Goal: Task Accomplishment & Management: Use online tool/utility

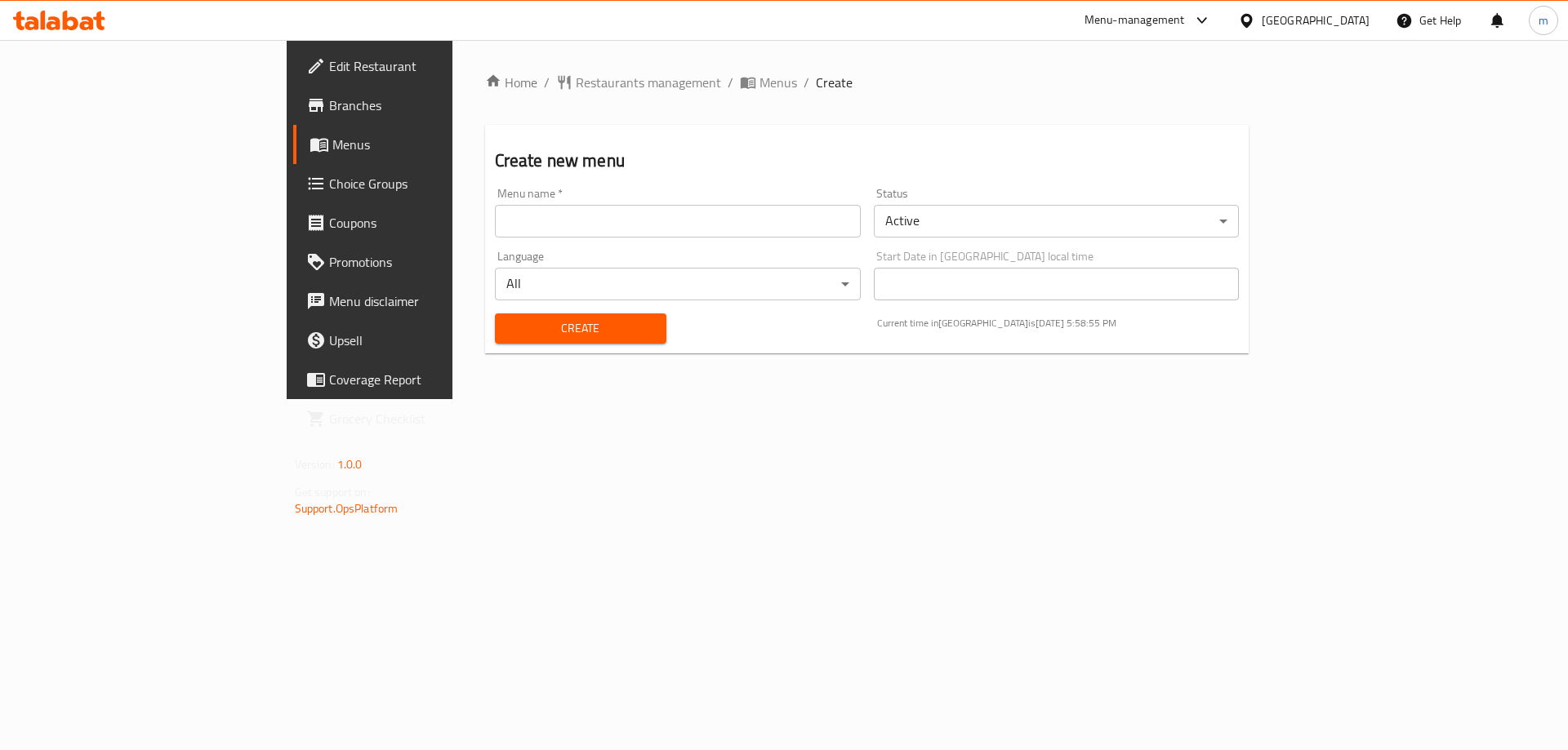
click at [521, 212] on input "text" at bounding box center [678, 221] width 366 height 33
type input "final menu"
click at [485, 344] on div "Create" at bounding box center [580, 328] width 191 height 50
click at [508, 337] on span "Create" at bounding box center [580, 329] width 145 height 21
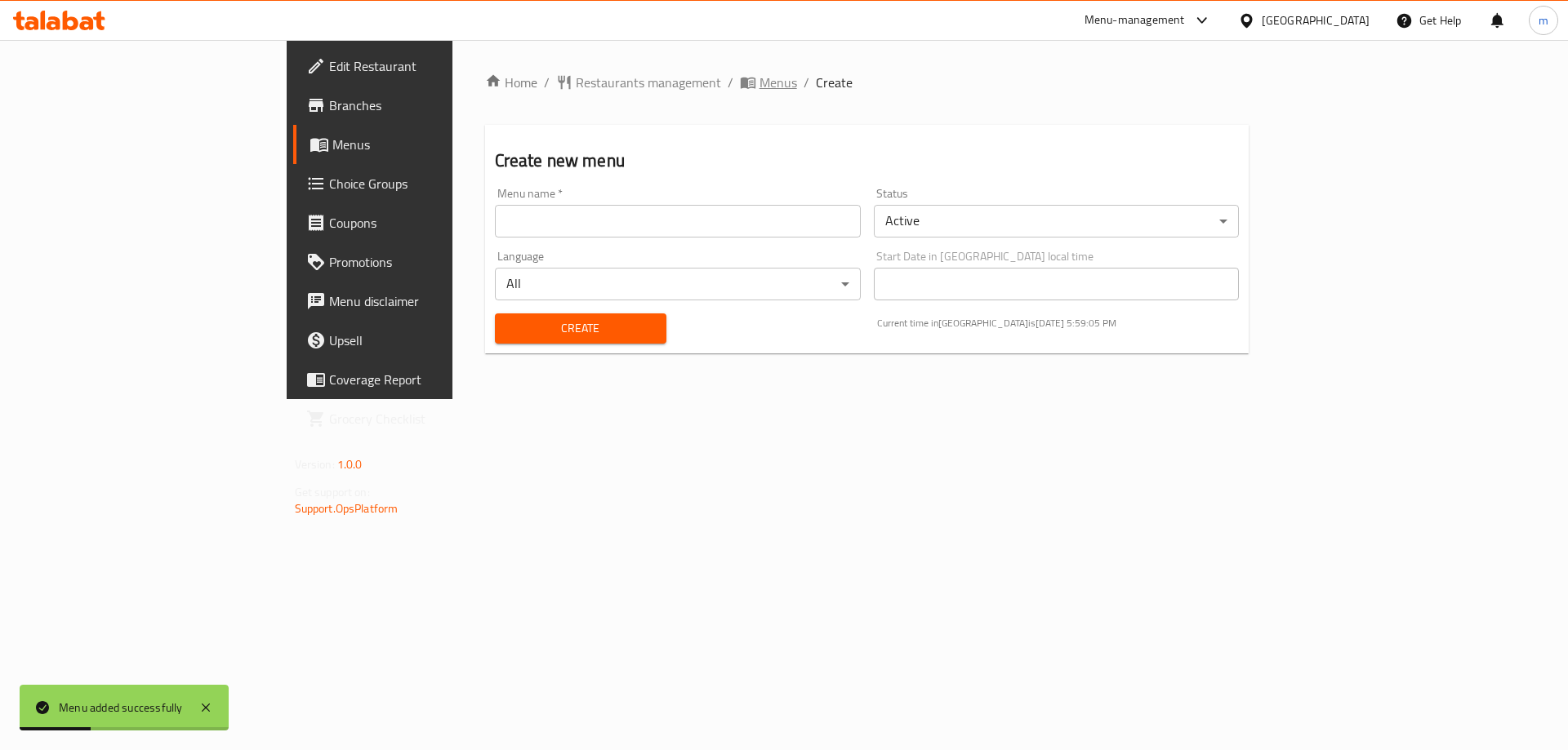
click at [760, 75] on span "Menus" at bounding box center [778, 82] width 38 height 20
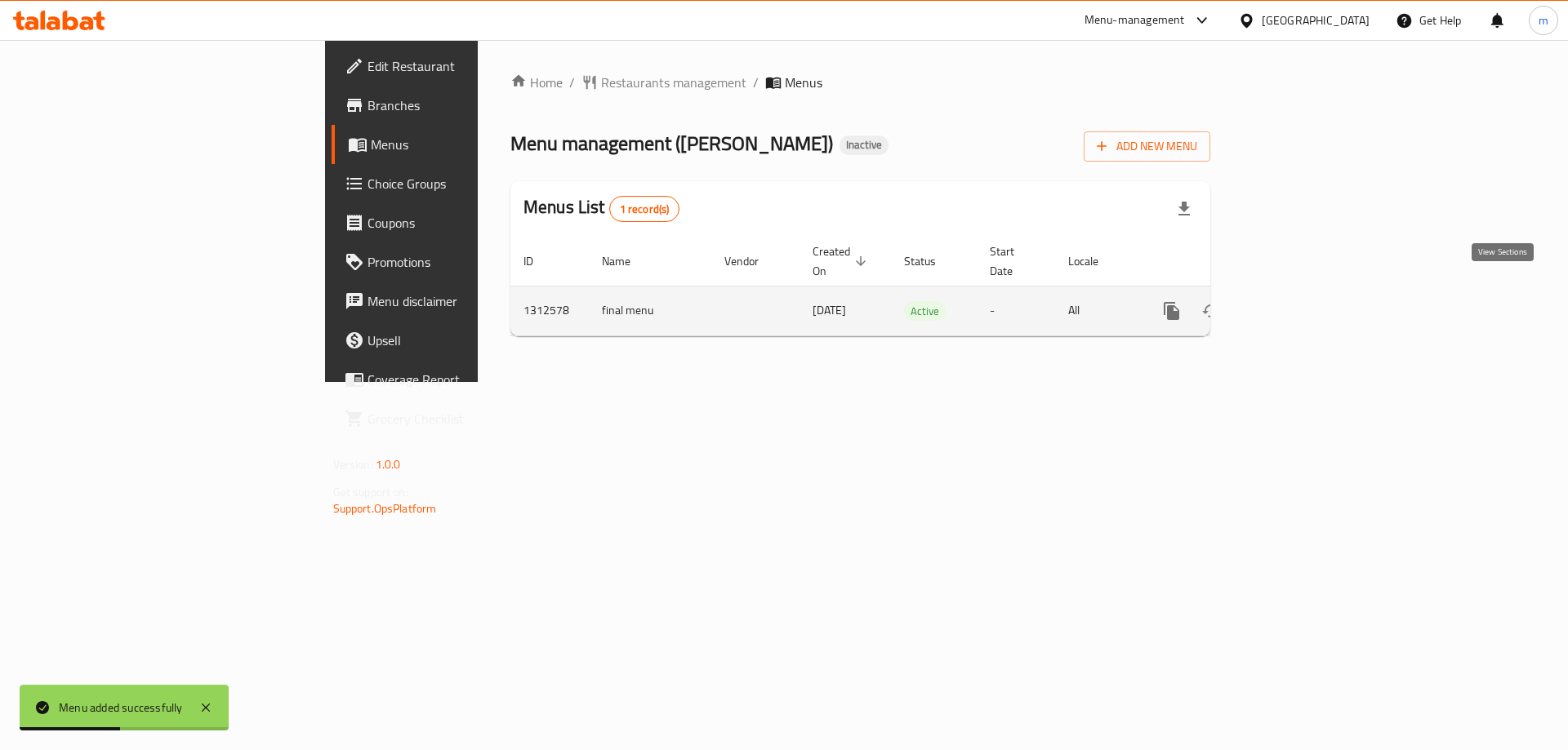
click at [1297, 304] on icon "enhanced table" at bounding box center [1289, 311] width 15 height 15
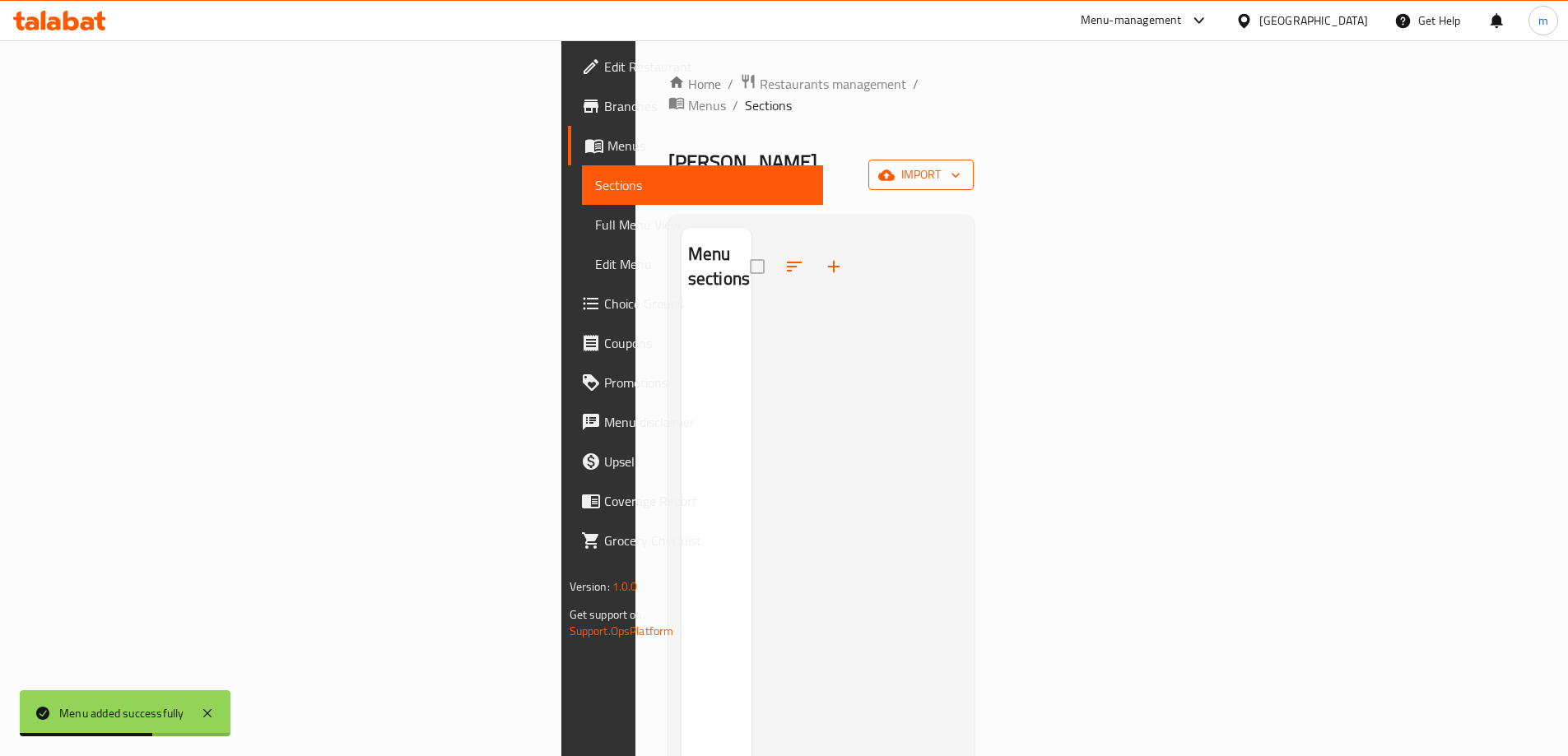
click at [960, 164] on span "import" at bounding box center [922, 175] width 79 height 21
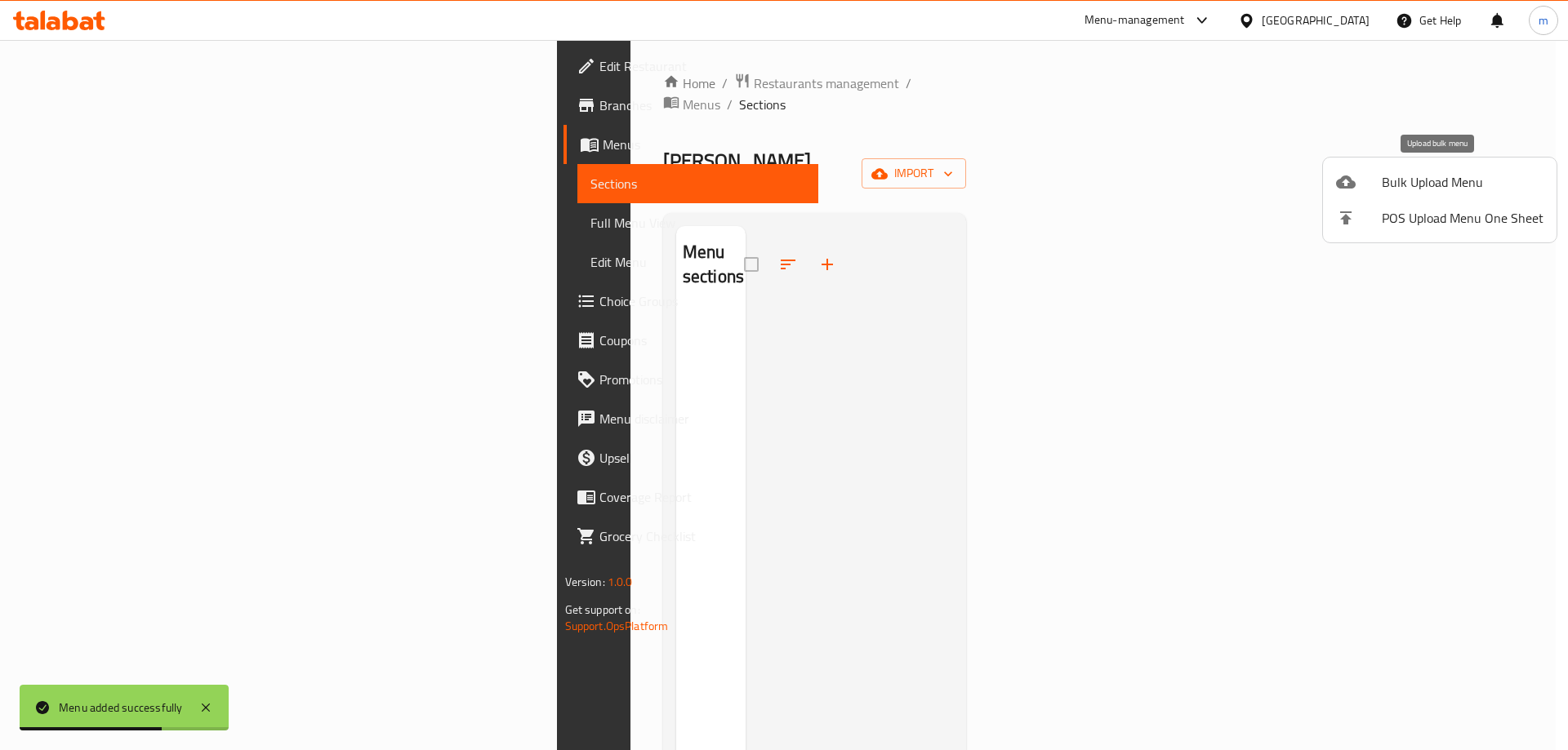
click at [1341, 191] on icon at bounding box center [1346, 182] width 20 height 20
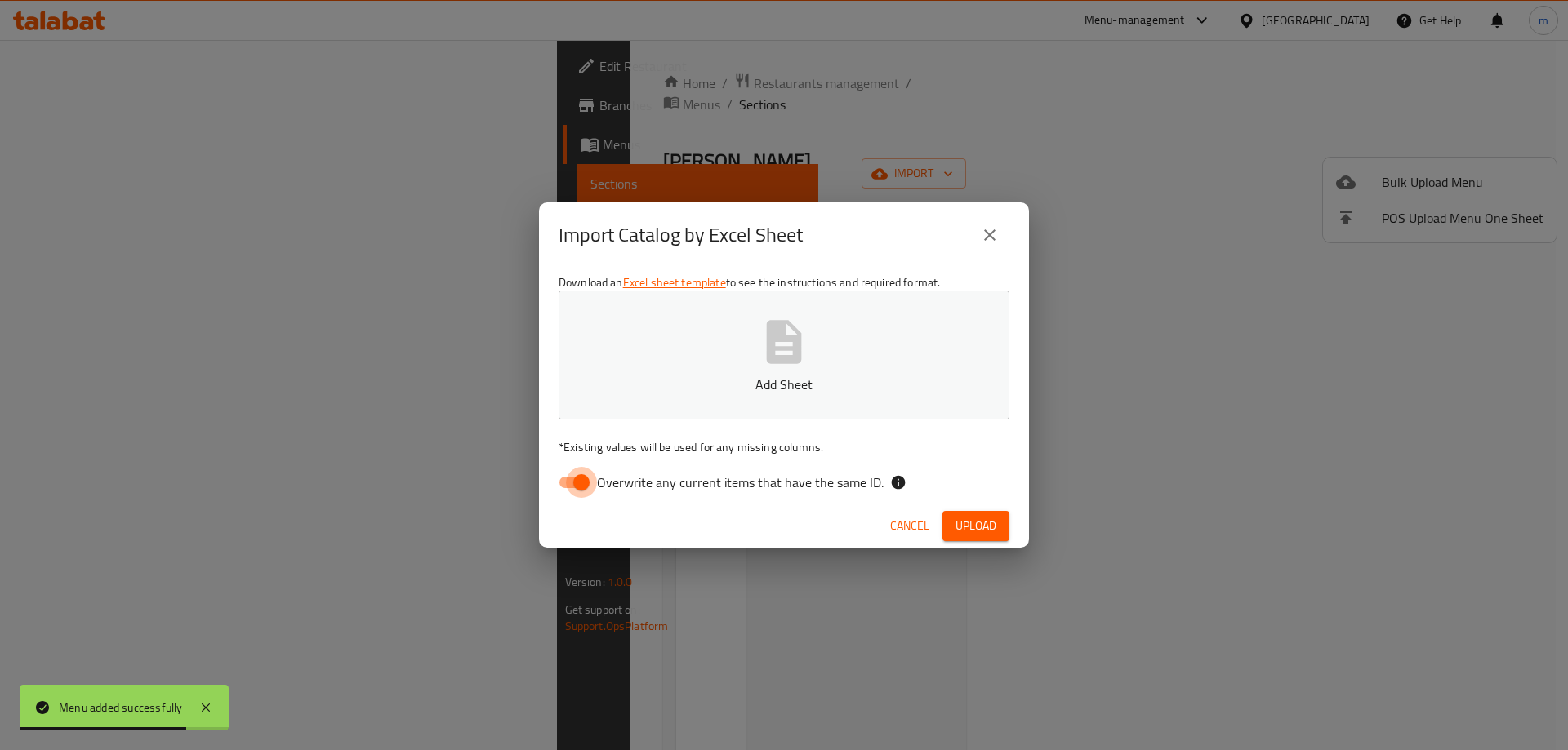
click at [575, 492] on input "Overwrite any current items that have the same ID." at bounding box center [580, 482] width 93 height 31
checkbox input "false"
click at [978, 525] on span "Upload" at bounding box center [976, 526] width 41 height 21
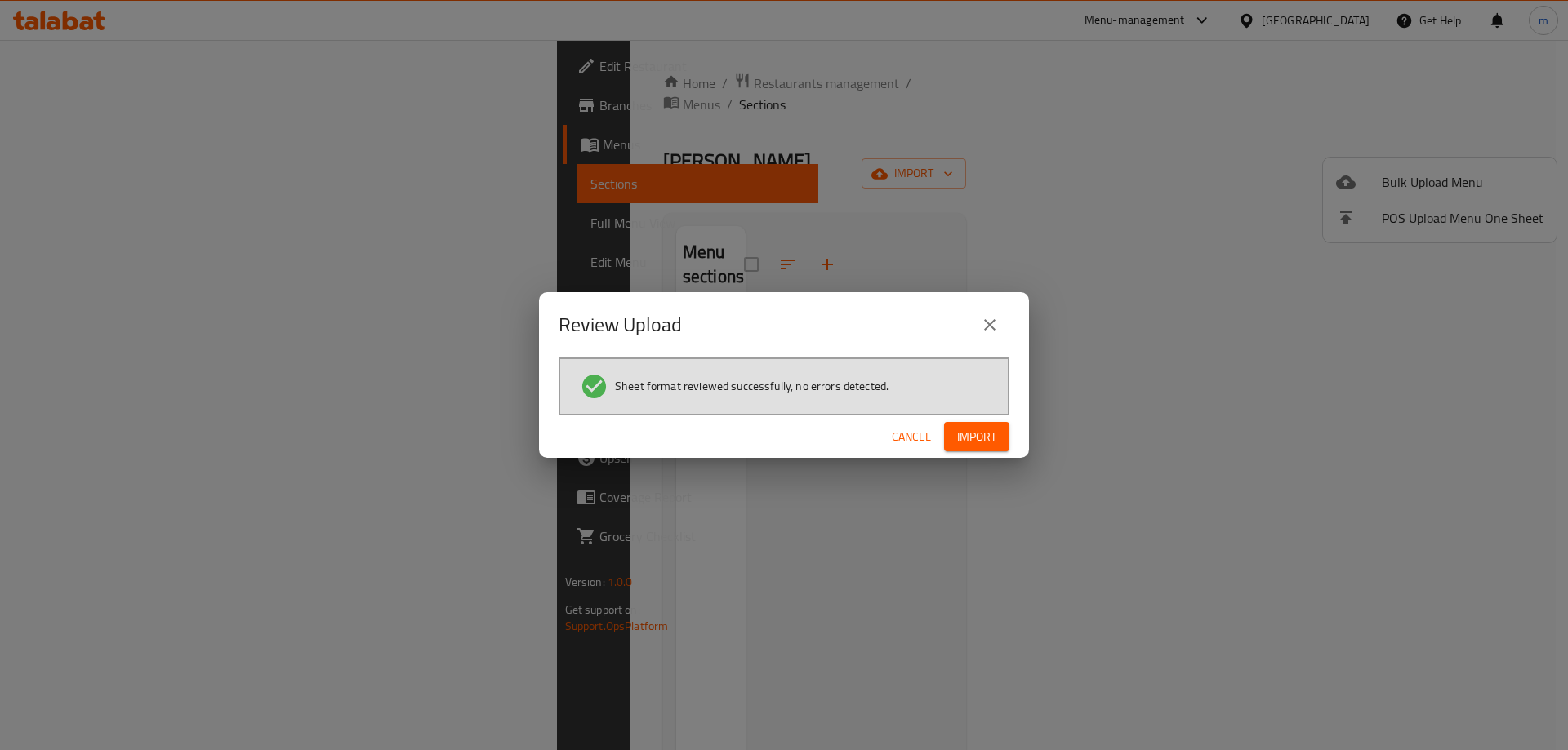
click at [1001, 422] on button "Import" at bounding box center [977, 437] width 66 height 30
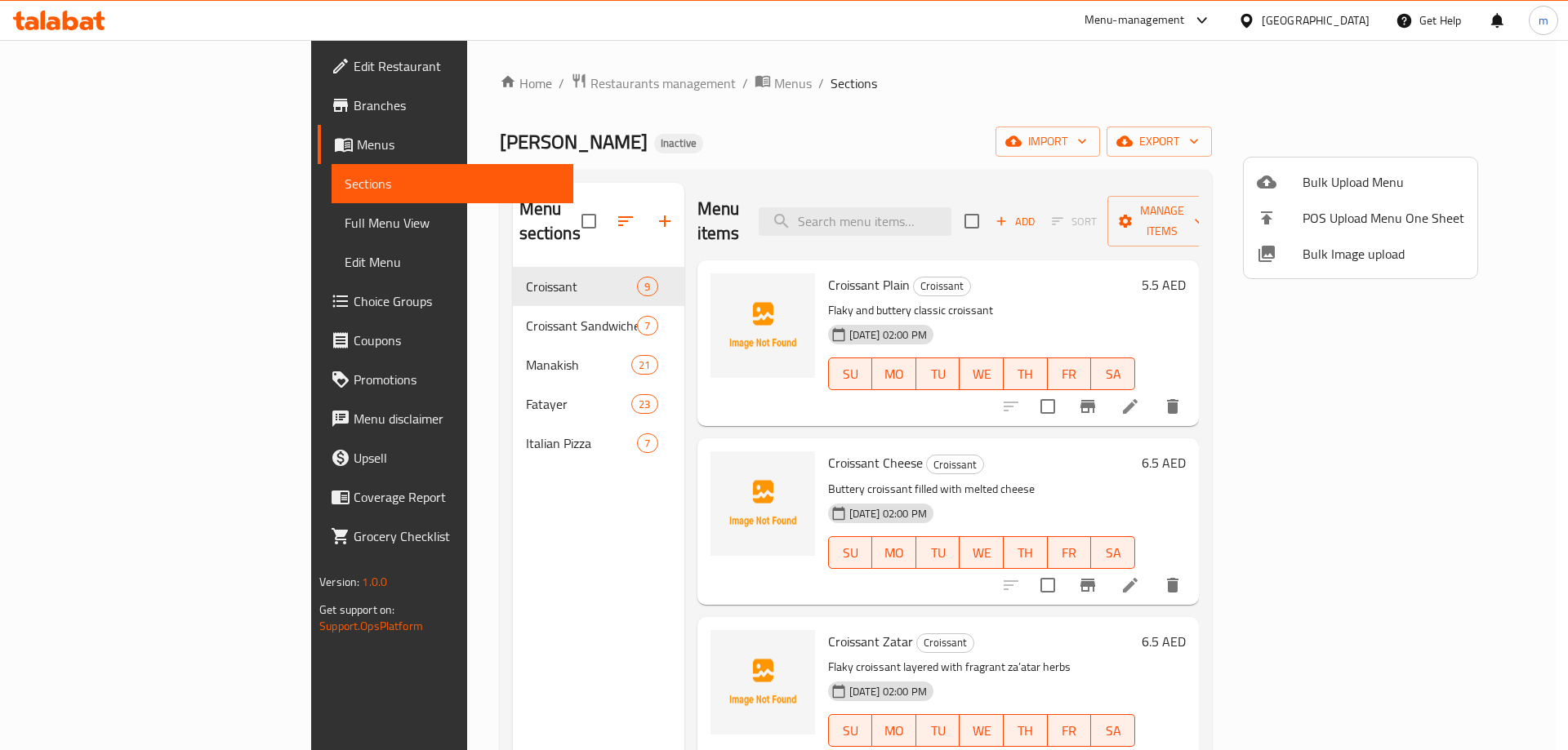
click at [649, 84] on div at bounding box center [784, 375] width 1568 height 750
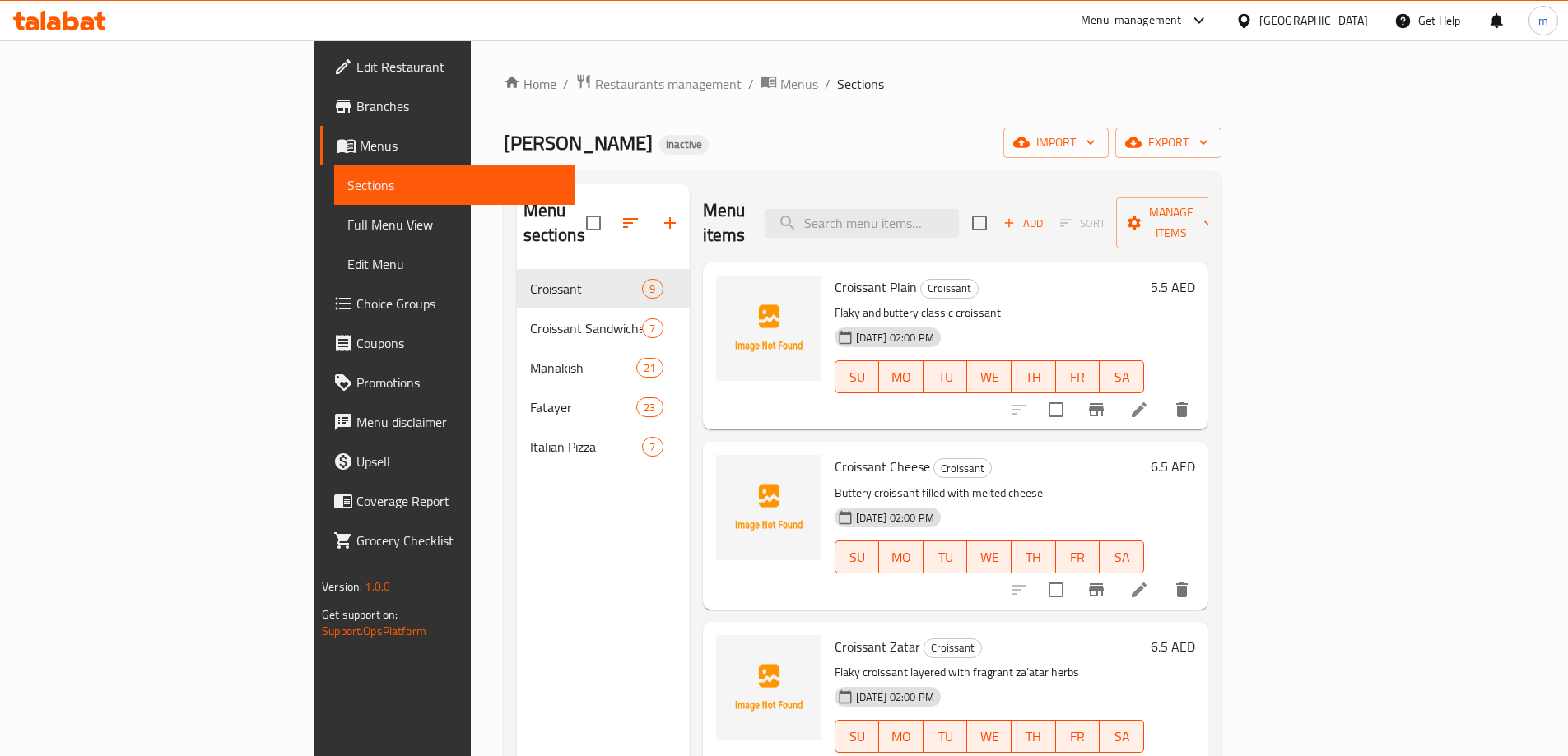
click at [347, 222] on span "Full Menu View" at bounding box center [454, 224] width 215 height 20
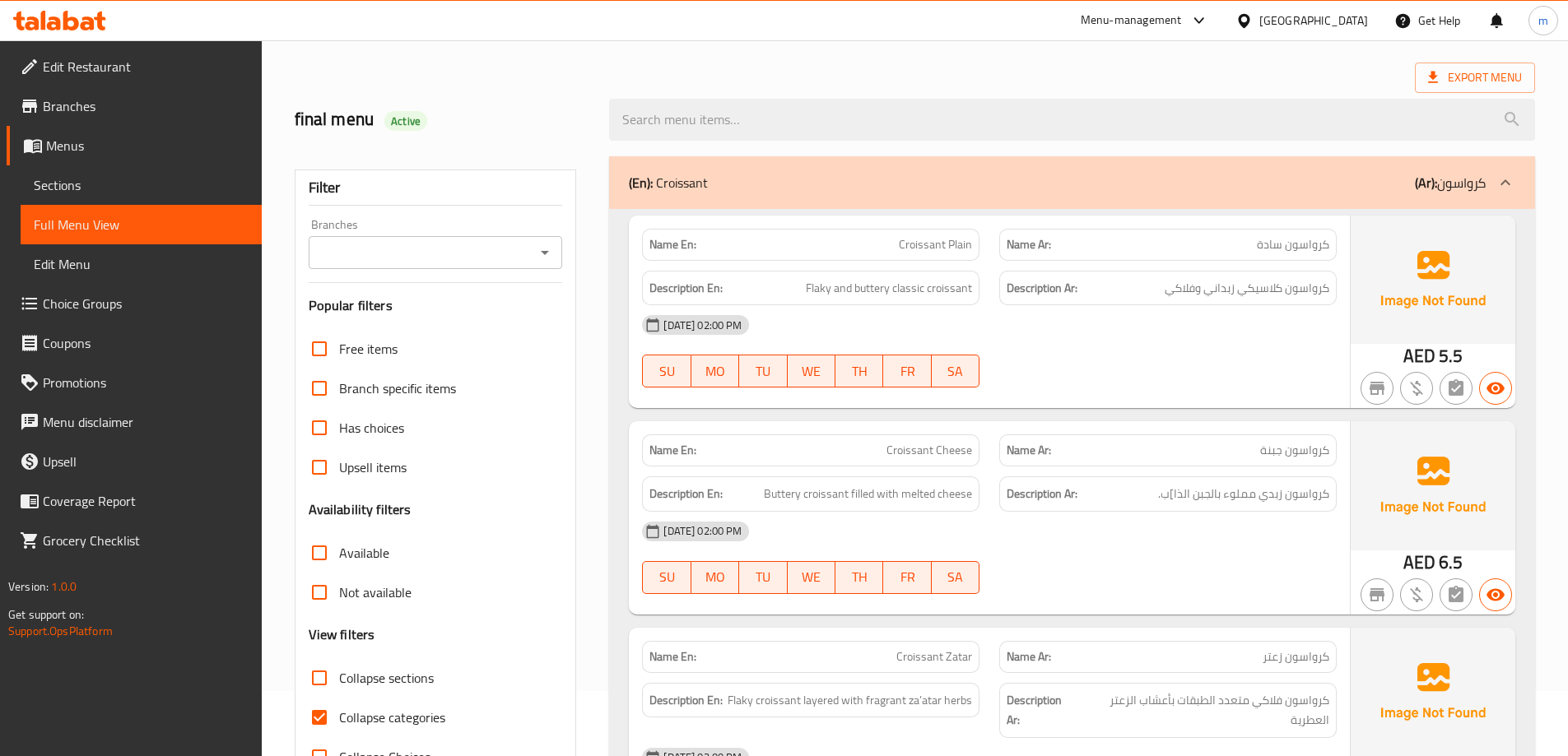
scroll to position [82, 0]
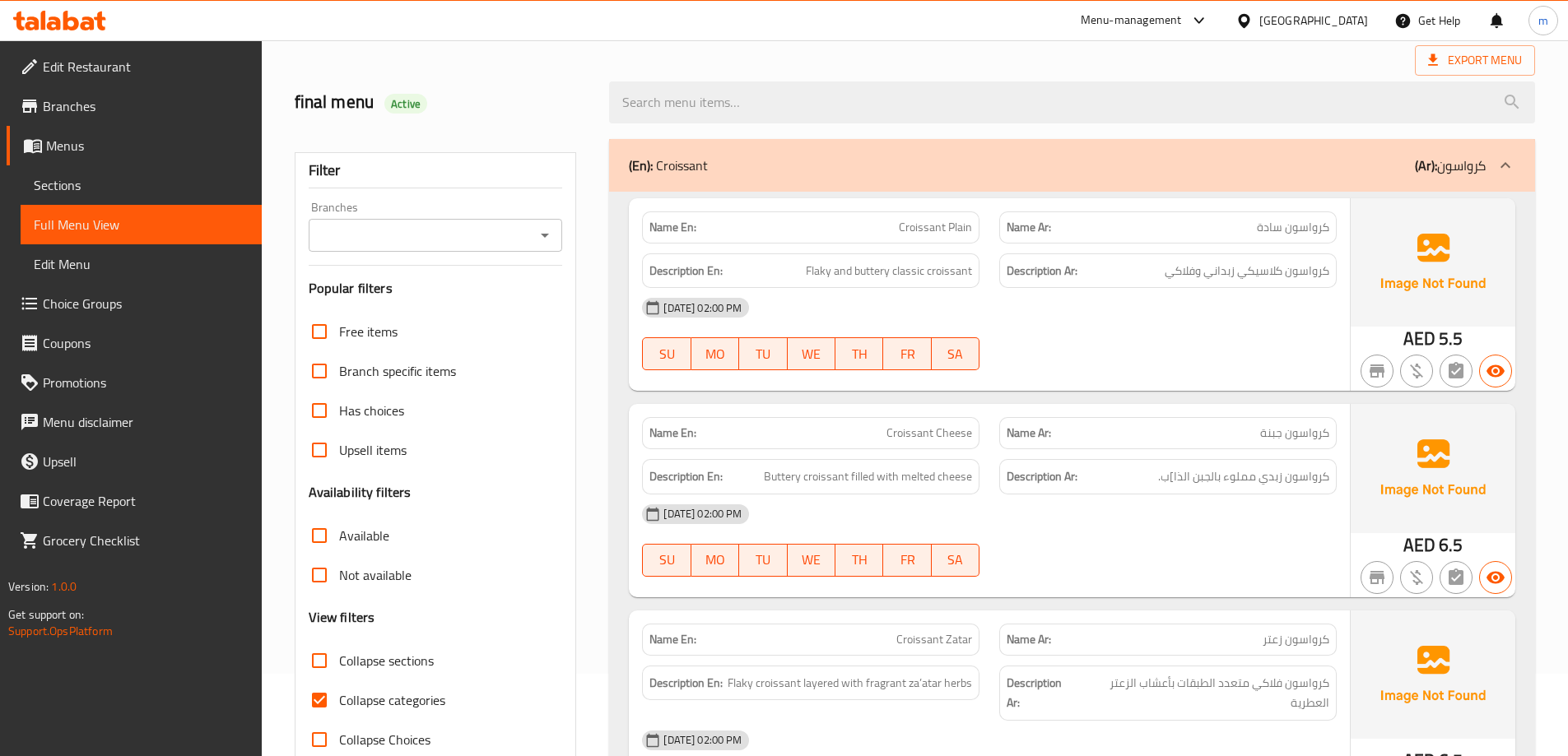
click at [377, 698] on span "Collapse categories" at bounding box center [392, 700] width 106 height 20
click at [339, 698] on input "Collapse categories" at bounding box center [319, 700] width 40 height 40
checkbox input "false"
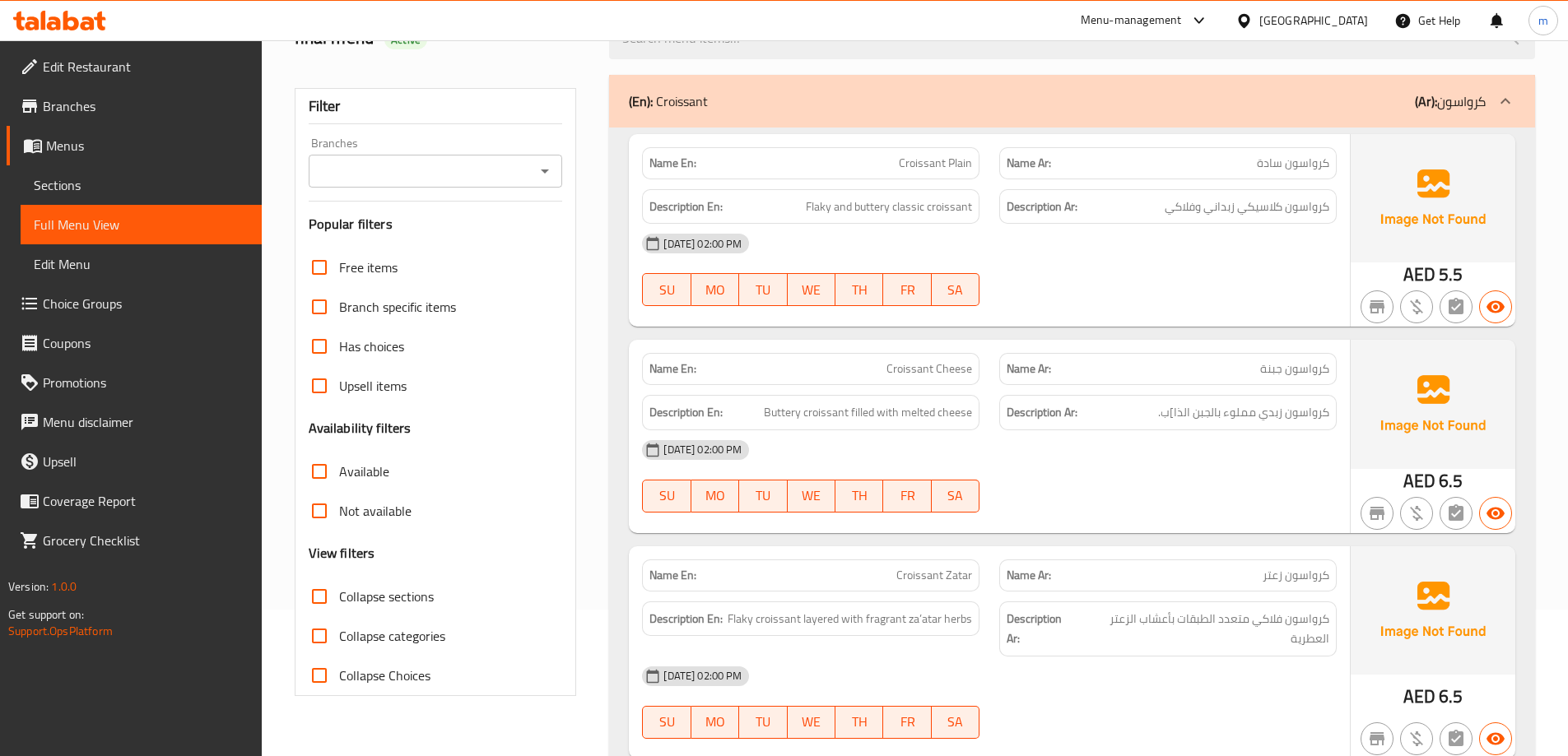
scroll to position [0, 0]
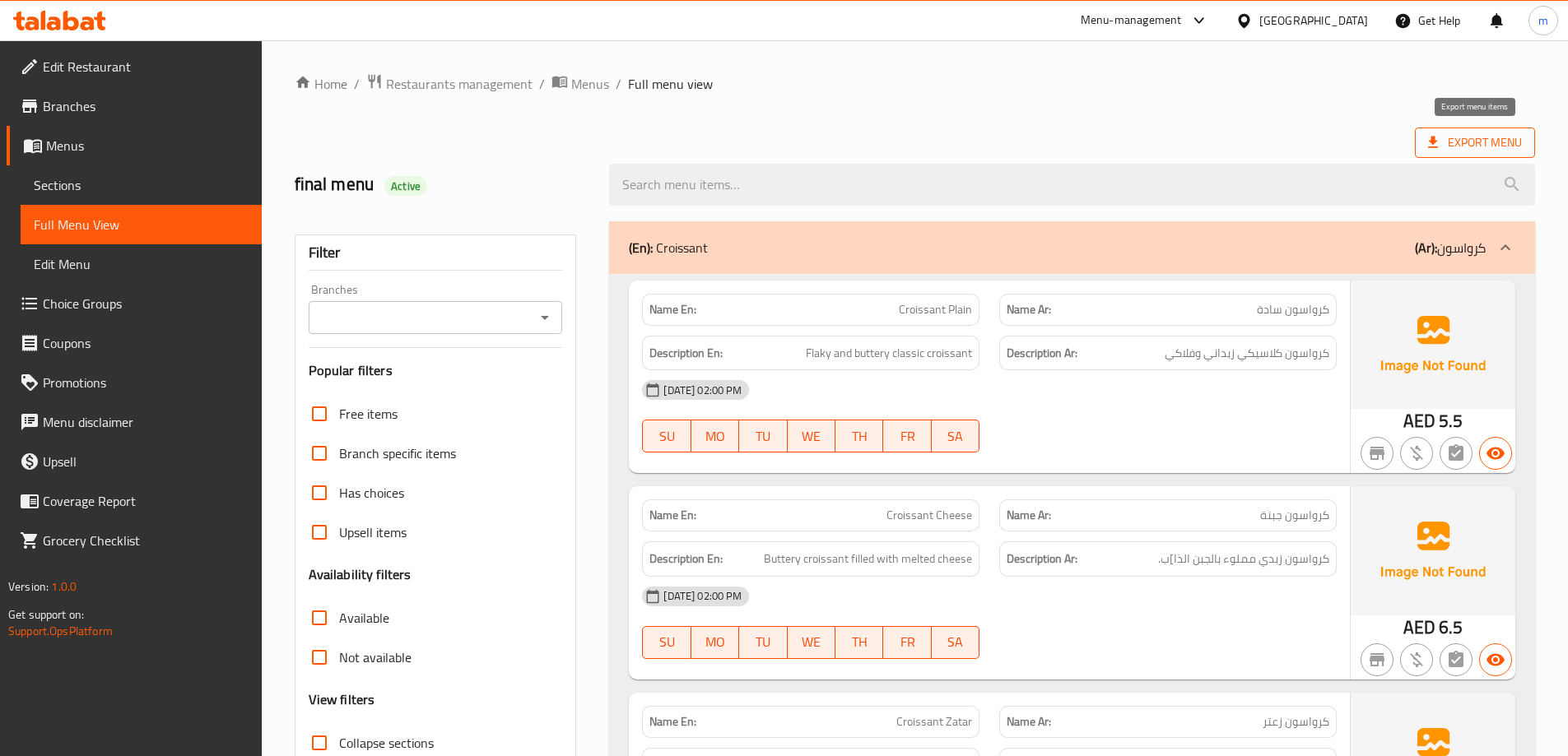
click at [1436, 133] on span "Export Menu" at bounding box center [1474, 143] width 94 height 21
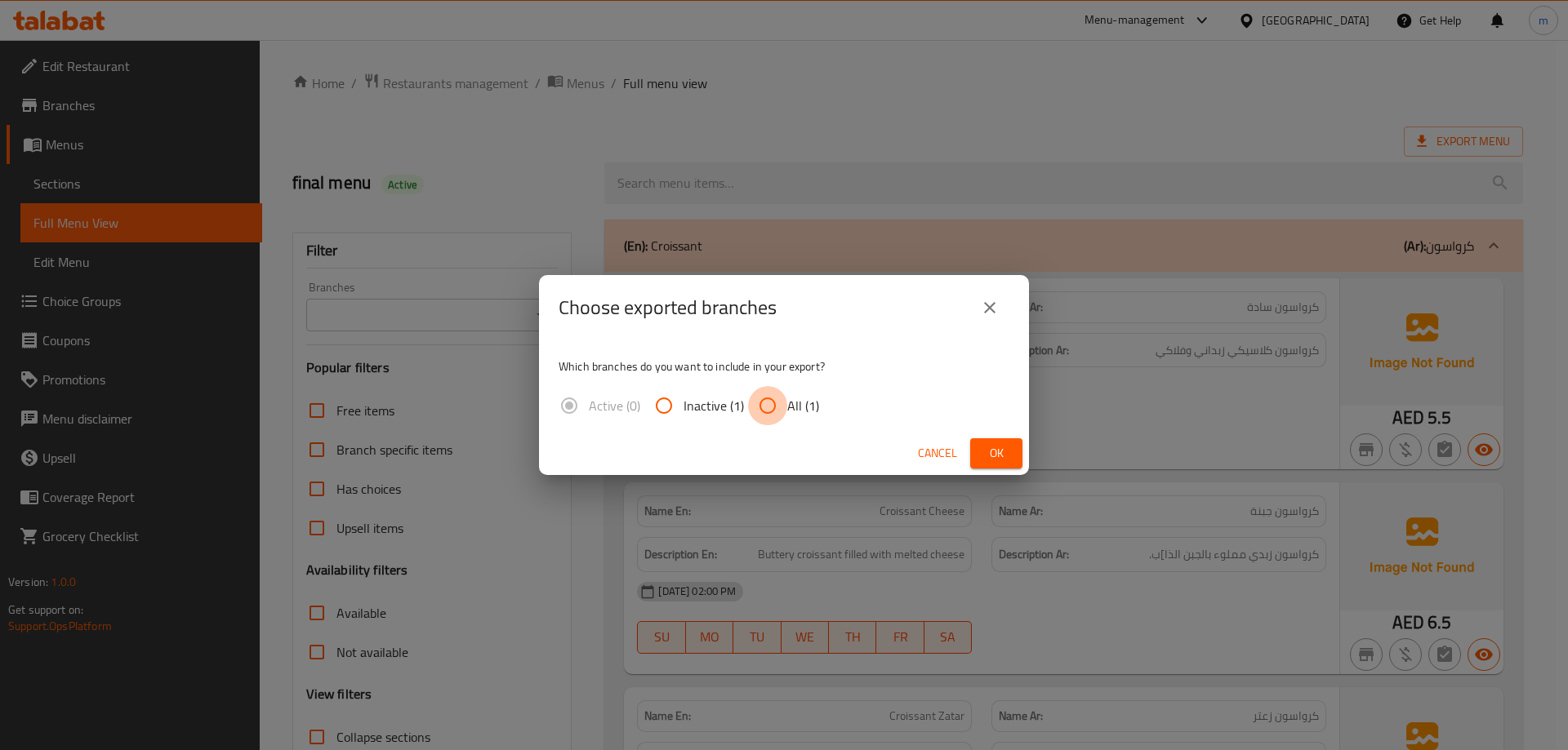
click at [775, 401] on input "All (1)" at bounding box center [768, 406] width 39 height 39
radio input "true"
click at [998, 456] on span "Ok" at bounding box center [996, 454] width 26 height 21
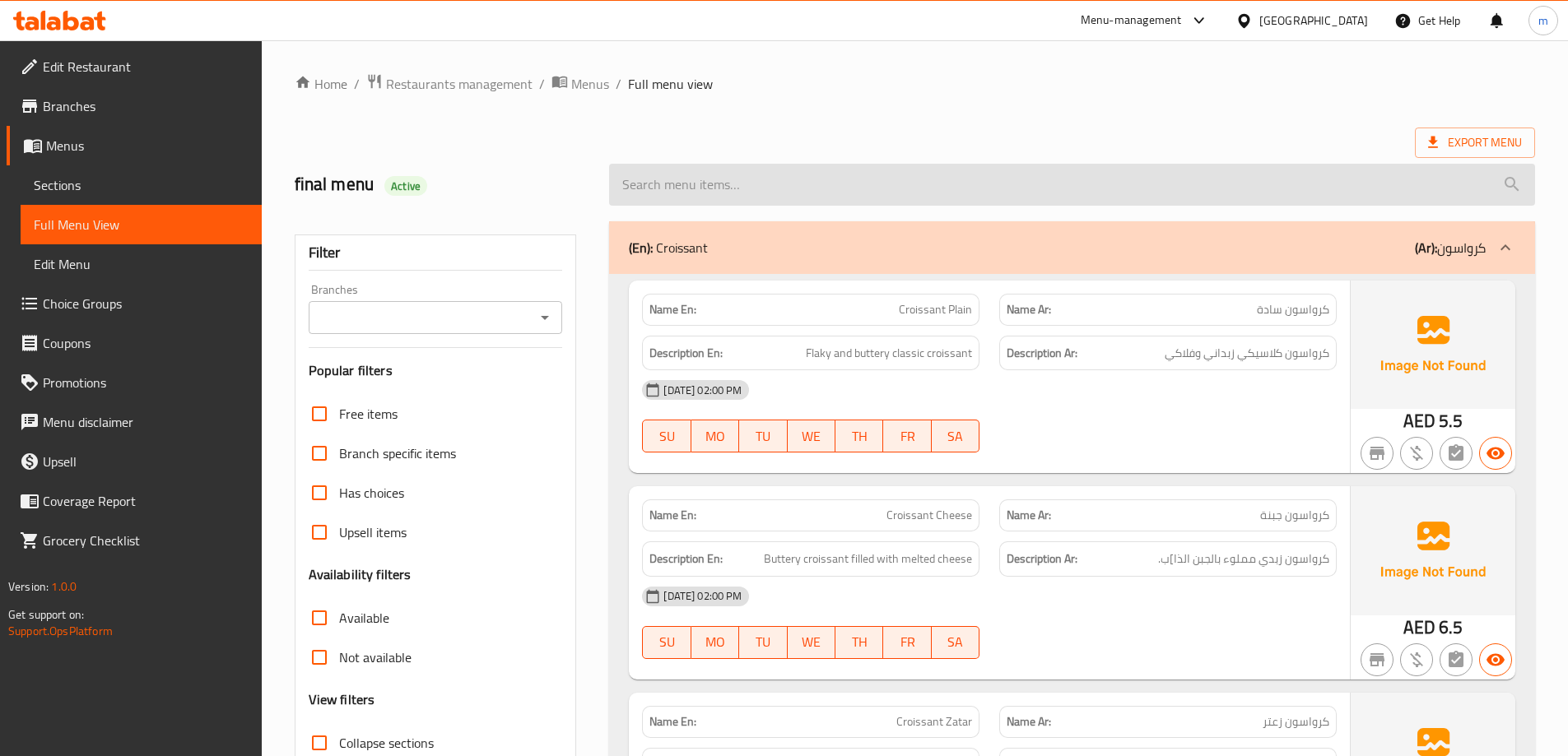
drag, startPoint x: 1265, startPoint y: 145, endPoint x: 1191, endPoint y: 200, distance: 92.2
click at [1265, 145] on div "Export Menu" at bounding box center [915, 143] width 1240 height 30
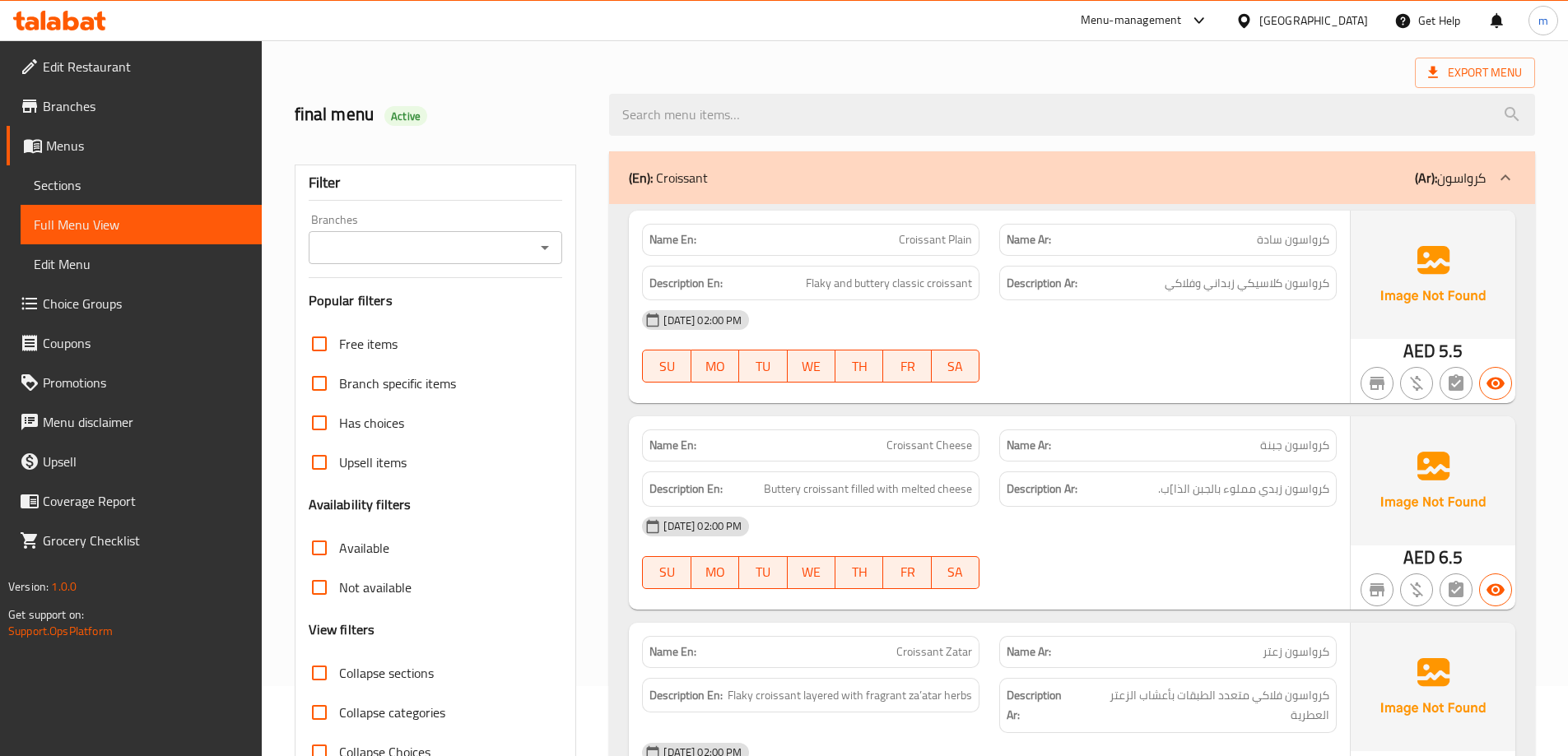
scroll to position [164, 0]
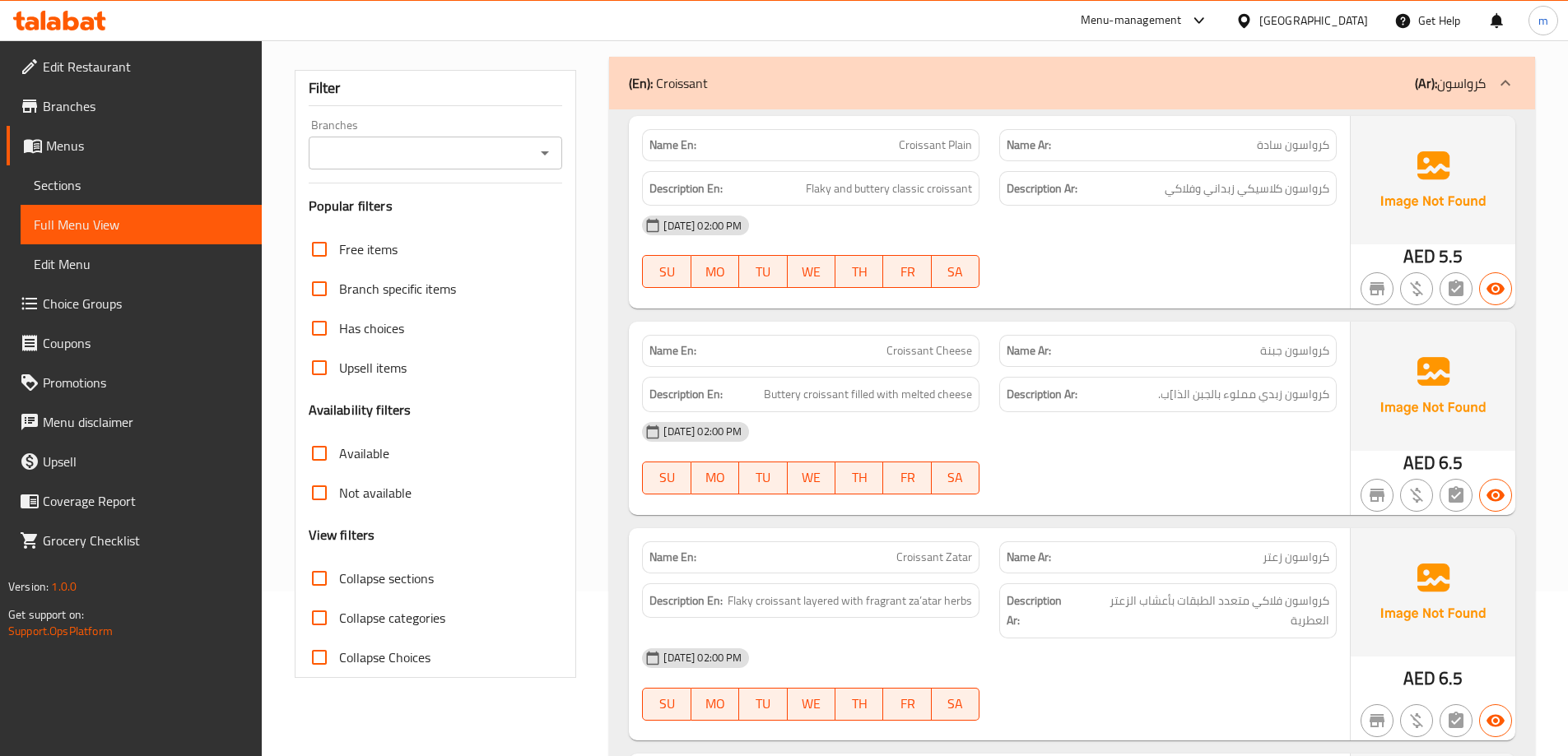
click at [906, 212] on div "[DATE] 02:00 PM" at bounding box center [990, 226] width 715 height 40
click at [137, 66] on span "Edit Restaurant" at bounding box center [146, 66] width 206 height 20
